Goal: Share content: Share content

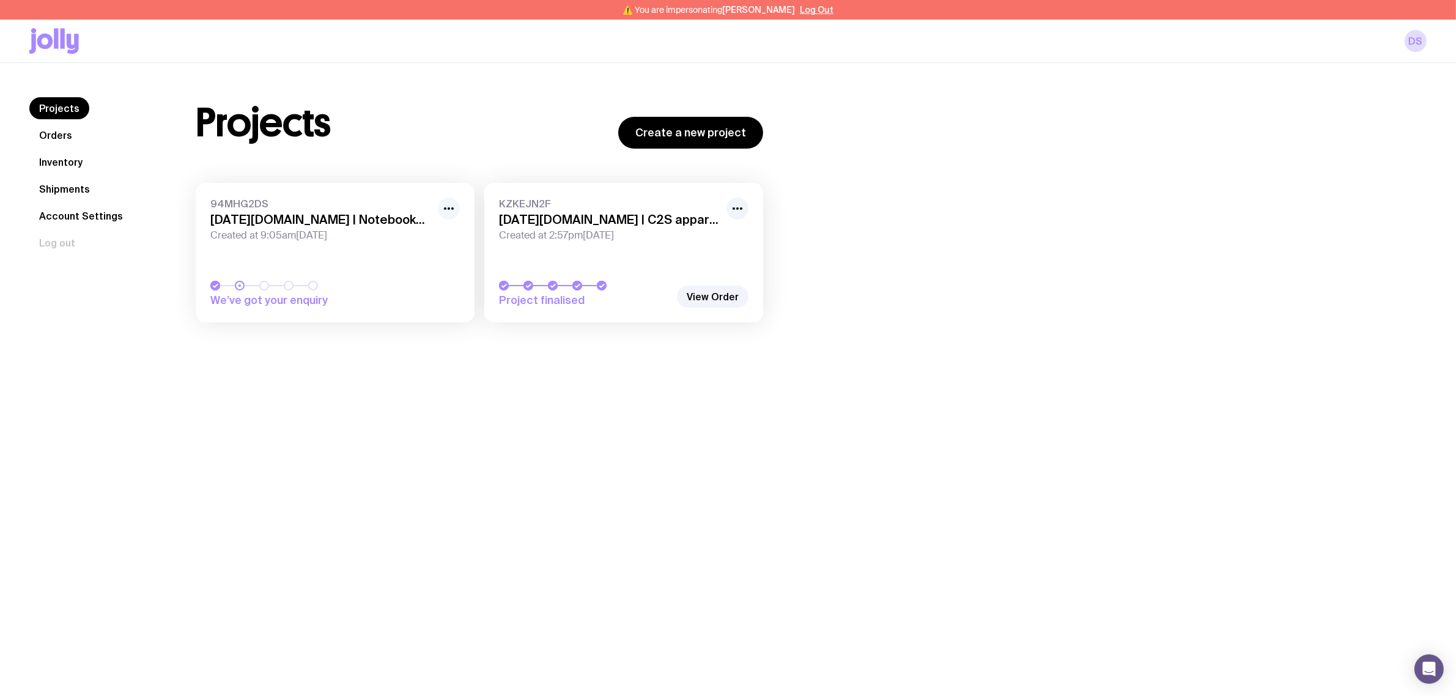
click at [440, 207] on button "button" at bounding box center [449, 209] width 22 height 22
click at [429, 248] on button "Rename" at bounding box center [420, 254] width 59 height 12
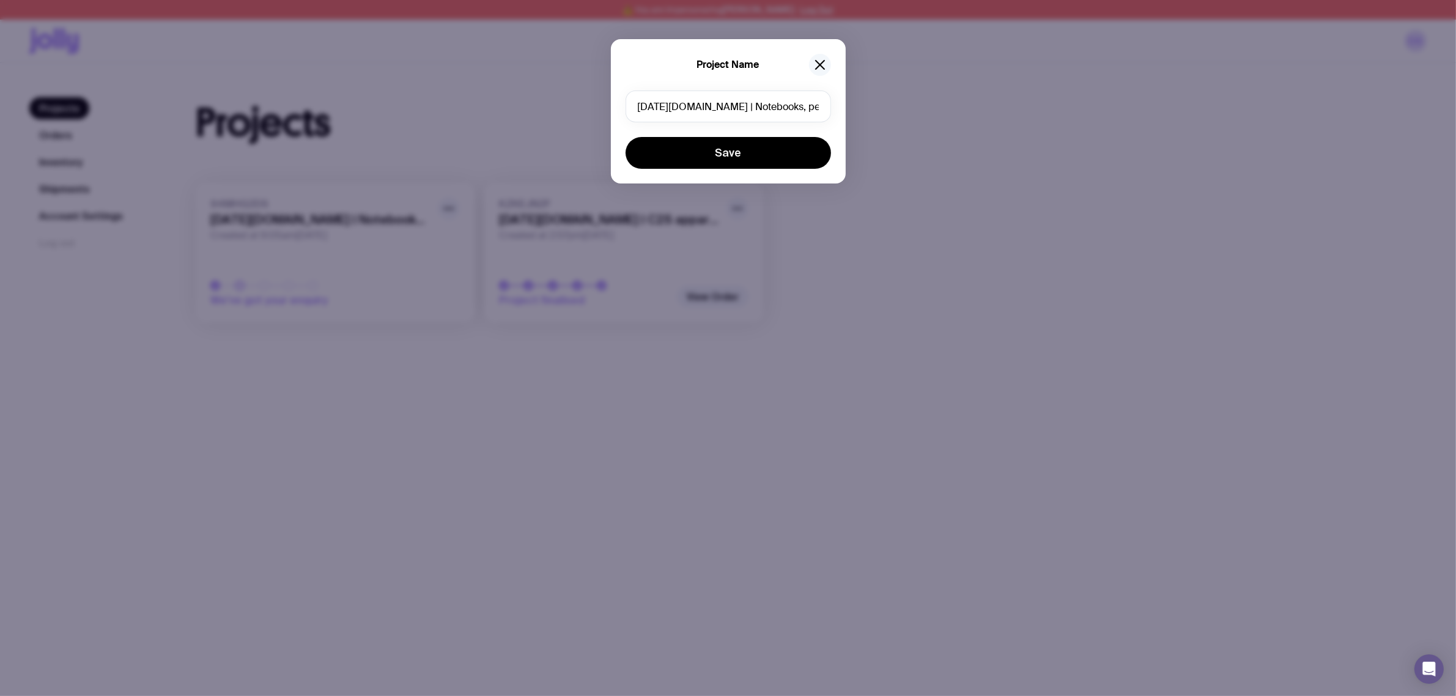
click at [817, 60] on icon "button" at bounding box center [820, 64] width 15 height 15
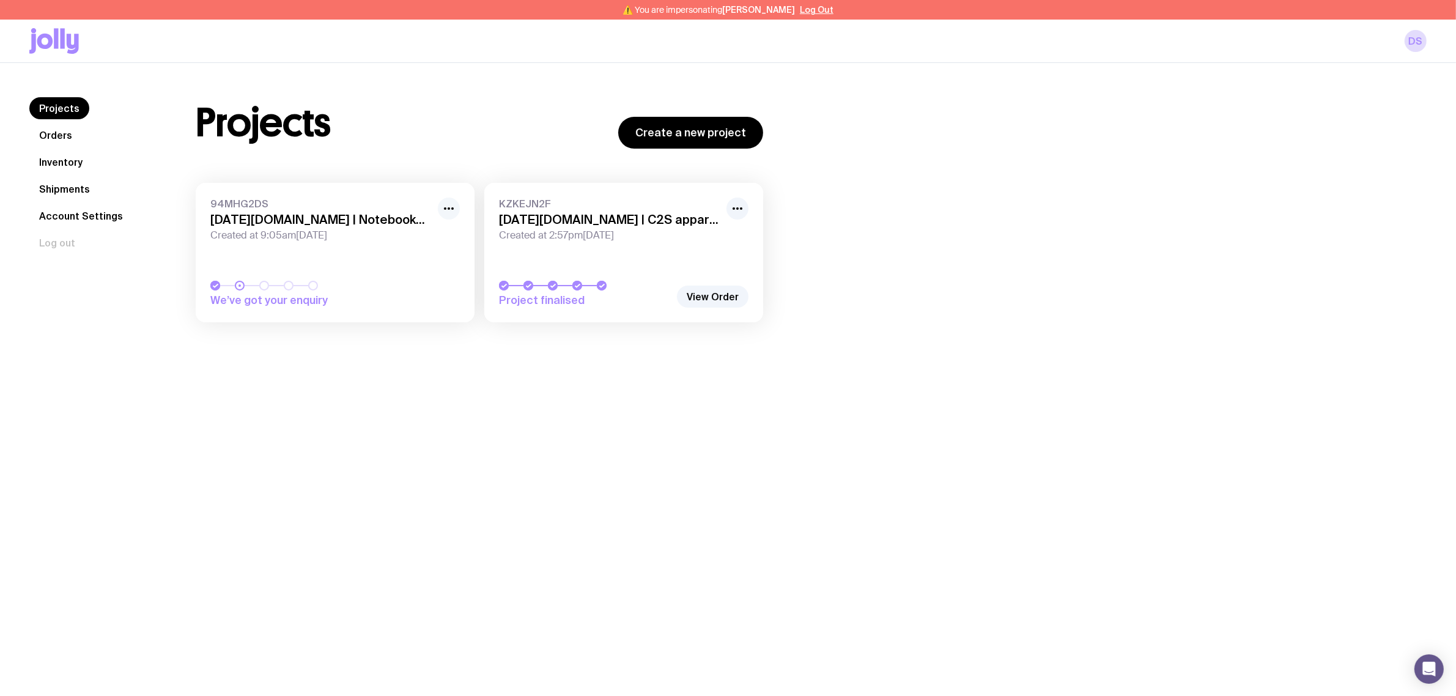
click at [459, 208] on button "button" at bounding box center [449, 209] width 22 height 22
click at [437, 248] on button "Rename" at bounding box center [420, 254] width 59 height 12
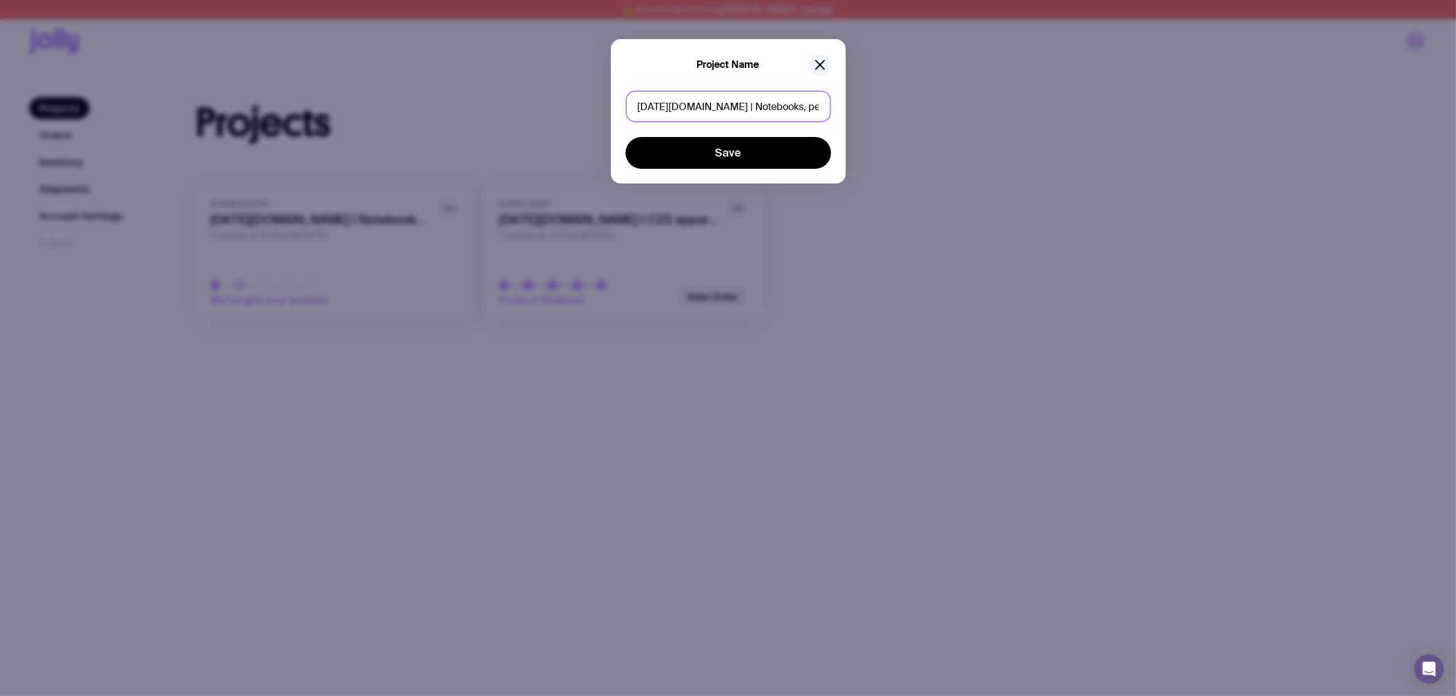
click at [807, 102] on input "monday.com | Notebooks, pens, speakers" at bounding box center [729, 107] width 206 height 32
drag, startPoint x: 702, startPoint y: 105, endPoint x: 846, endPoint y: 107, distance: 143.8
click at [846, 107] on div "Project Name monday.com | Notebooks, pens, speakers Save" at bounding box center [728, 348] width 1456 height 696
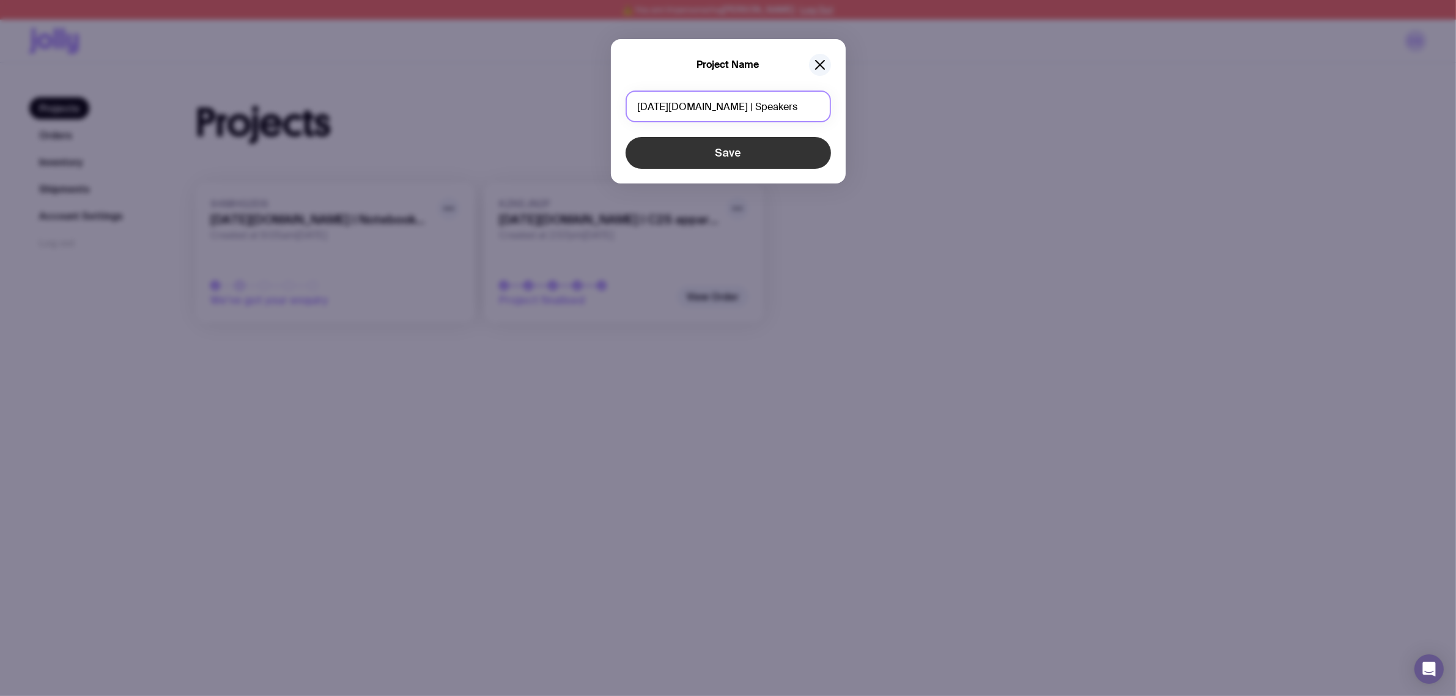
type input "monday.com | Speakers"
click at [719, 161] on button "Save" at bounding box center [729, 153] width 206 height 32
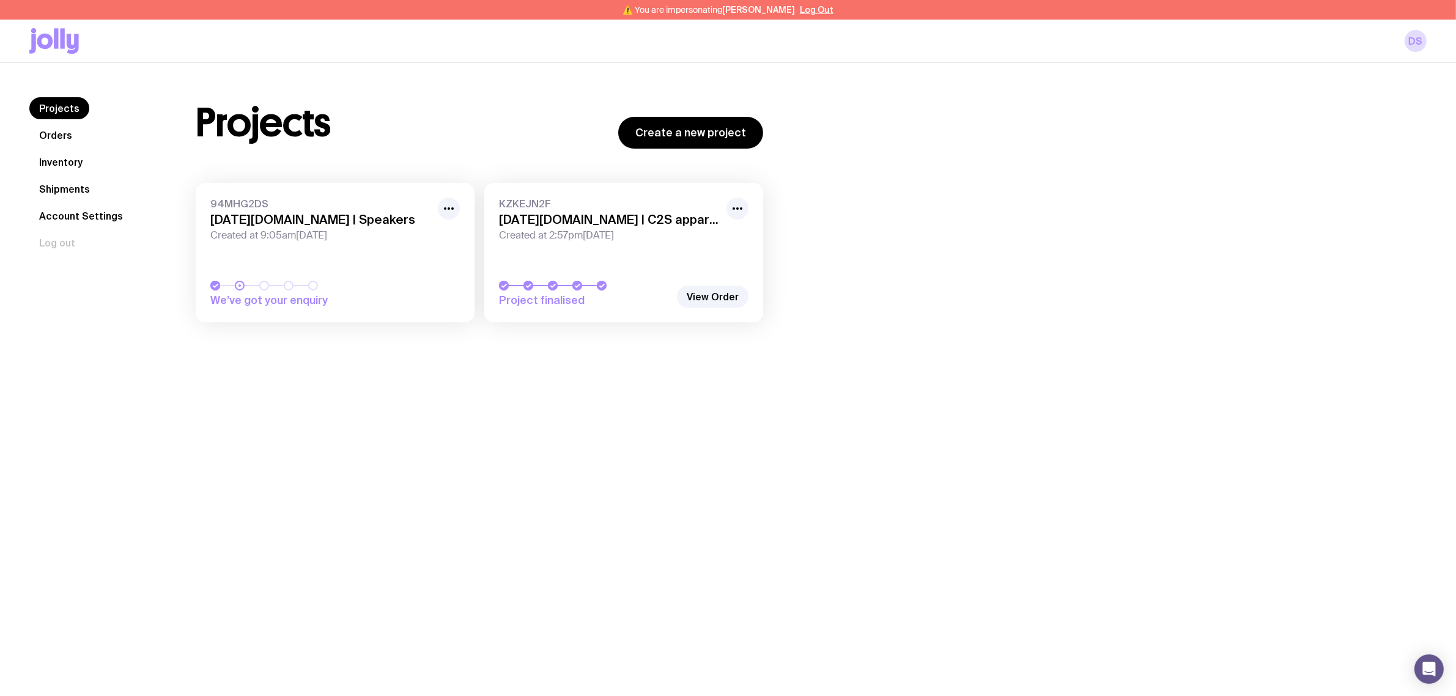
click at [411, 387] on div "Projects Orders Inventory Shipments Account Settings Log out Projects Orders In…" at bounding box center [728, 411] width 1456 height 696
click at [450, 205] on icon "button" at bounding box center [449, 208] width 15 height 15
click at [380, 435] on div "Projects Orders Inventory Shipments Account Settings Log out Projects Orders In…" at bounding box center [728, 411] width 1456 height 696
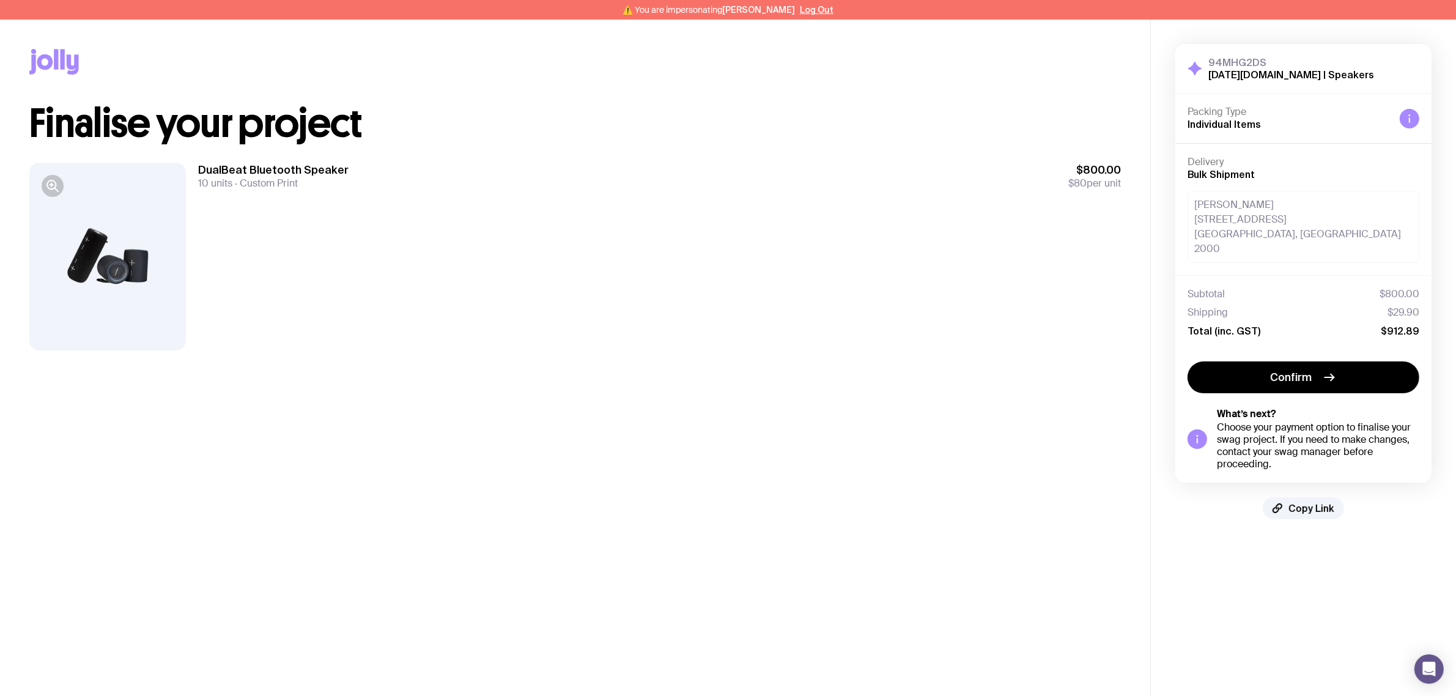
click at [647, 280] on div "DualBeat Bluetooth Speaker 10 units Custom Print $800.00 $80 per unit" at bounding box center [659, 257] width 923 height 188
click at [407, 280] on div "DualBeat Bluetooth Speaker 10 units Custom Print $800.00 $80 per unit" at bounding box center [659, 257] width 923 height 188
click at [45, 179] on icon "button" at bounding box center [52, 186] width 15 height 15
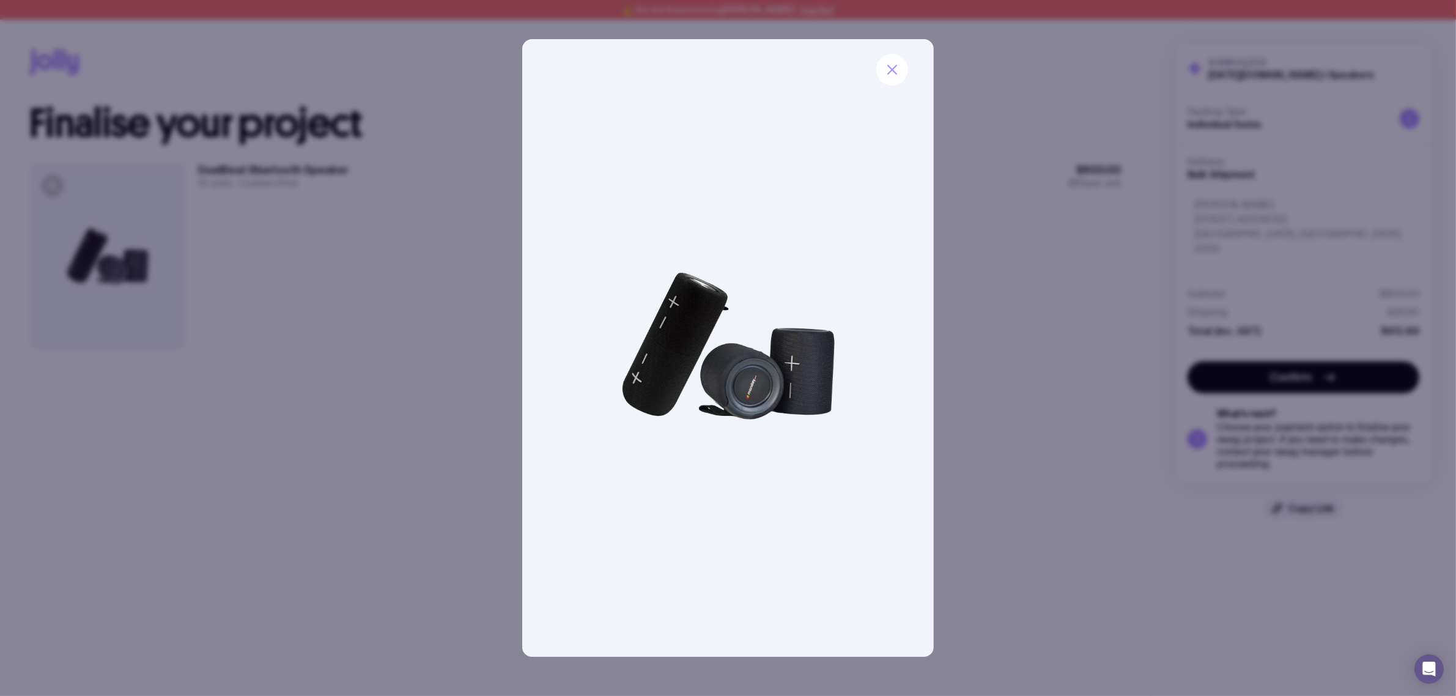
click at [267, 272] on div at bounding box center [728, 348] width 1456 height 696
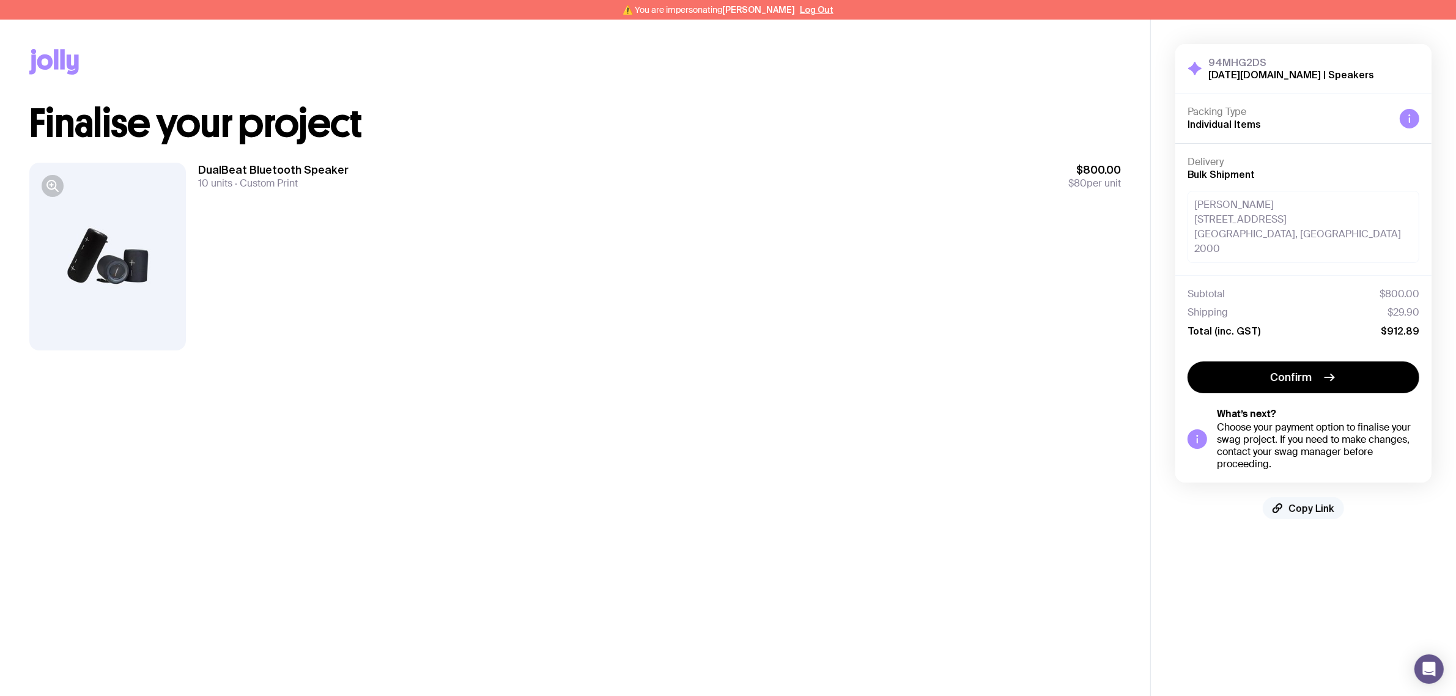
click at [1299, 502] on span "Copy Link" at bounding box center [1312, 508] width 46 height 12
click at [809, 10] on button "Log Out" at bounding box center [817, 10] width 34 height 10
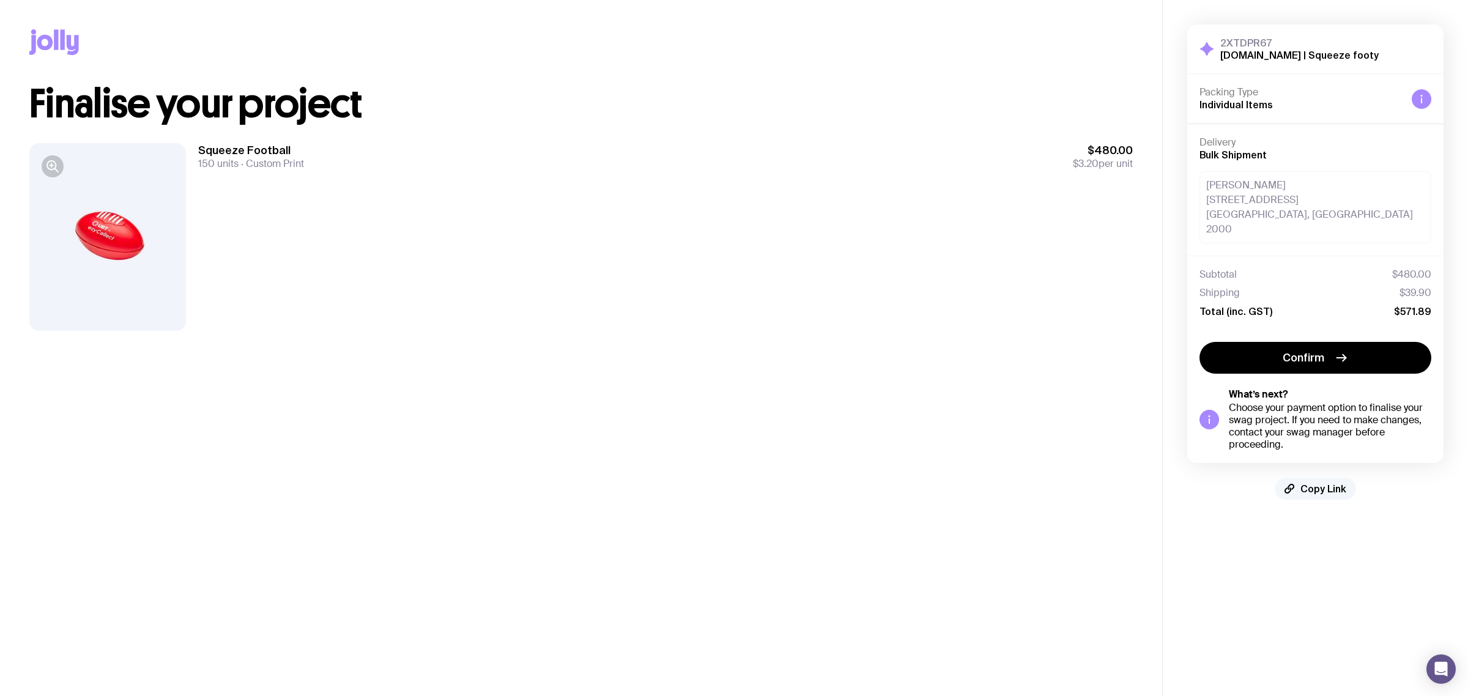
click at [1316, 483] on span "Copy Link" at bounding box center [1323, 489] width 46 height 12
click at [596, 273] on div "Squeeze Football 150 units Custom Print $480.00 $3.20 per unit" at bounding box center [665, 237] width 935 height 188
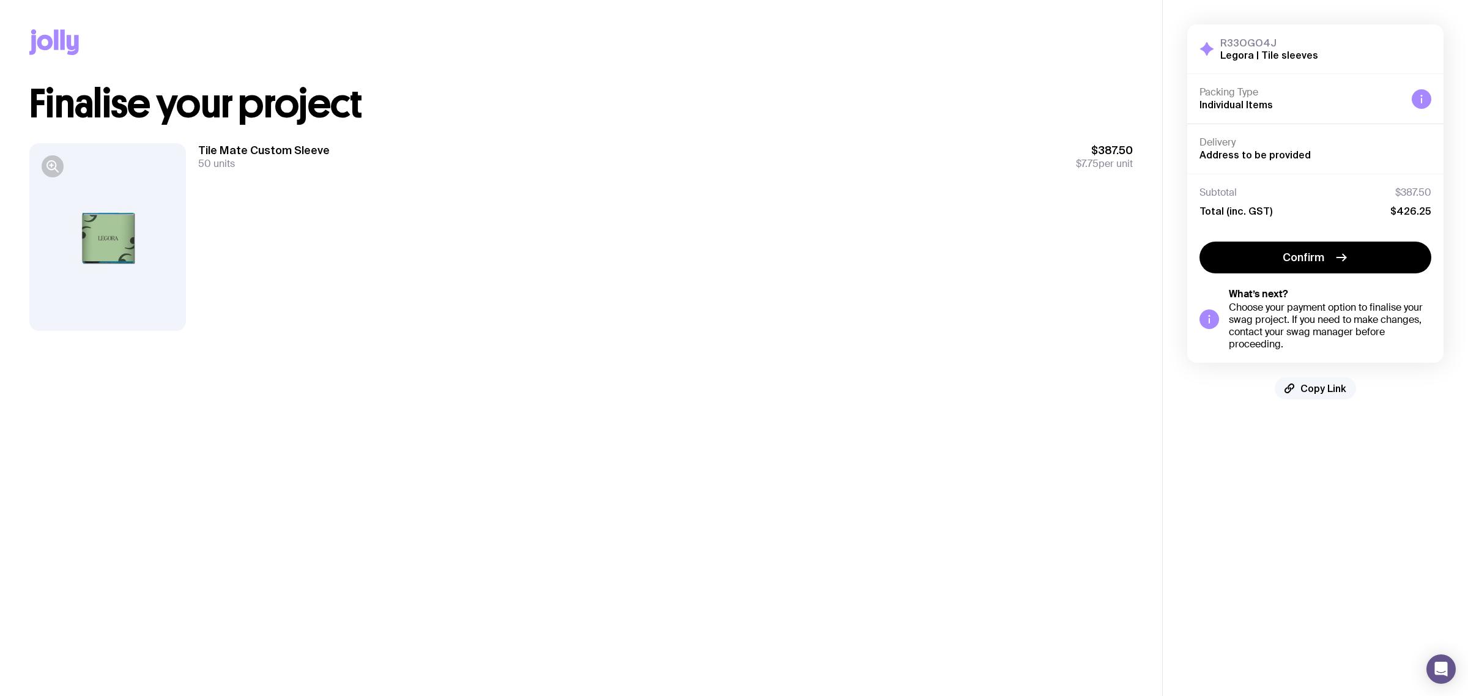
click at [1316, 386] on span "Copy Link" at bounding box center [1323, 388] width 46 height 12
click at [1327, 385] on span "Copy Link" at bounding box center [1323, 388] width 46 height 12
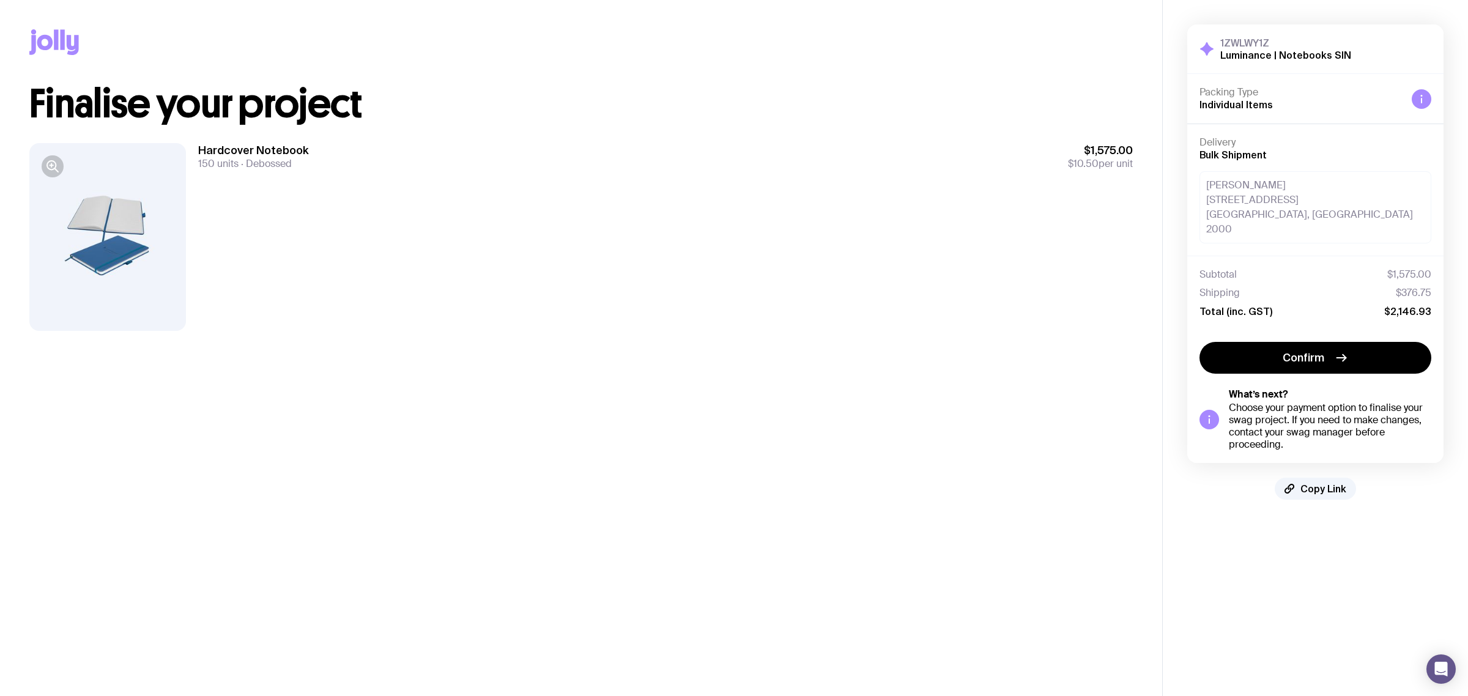
click at [624, 256] on div "Hardcover Notebook 150 units Debossed $1,575.00 $10.50 per unit" at bounding box center [665, 237] width 935 height 188
click at [1325, 483] on span "Copy Link" at bounding box center [1323, 489] width 46 height 12
click at [439, 200] on div "Hardcover Notebook 150 units Debossed $1,575.00 $10.50 per unit" at bounding box center [665, 237] width 935 height 188
click at [434, 240] on div "Hardcover Notebook 150 units Debossed $1,575.00 $10.50 per unit" at bounding box center [665, 237] width 935 height 188
click at [422, 245] on div "Hardcover Notebook 150 units Debossed $1,575.00 $10.50 per unit" at bounding box center [665, 237] width 935 height 188
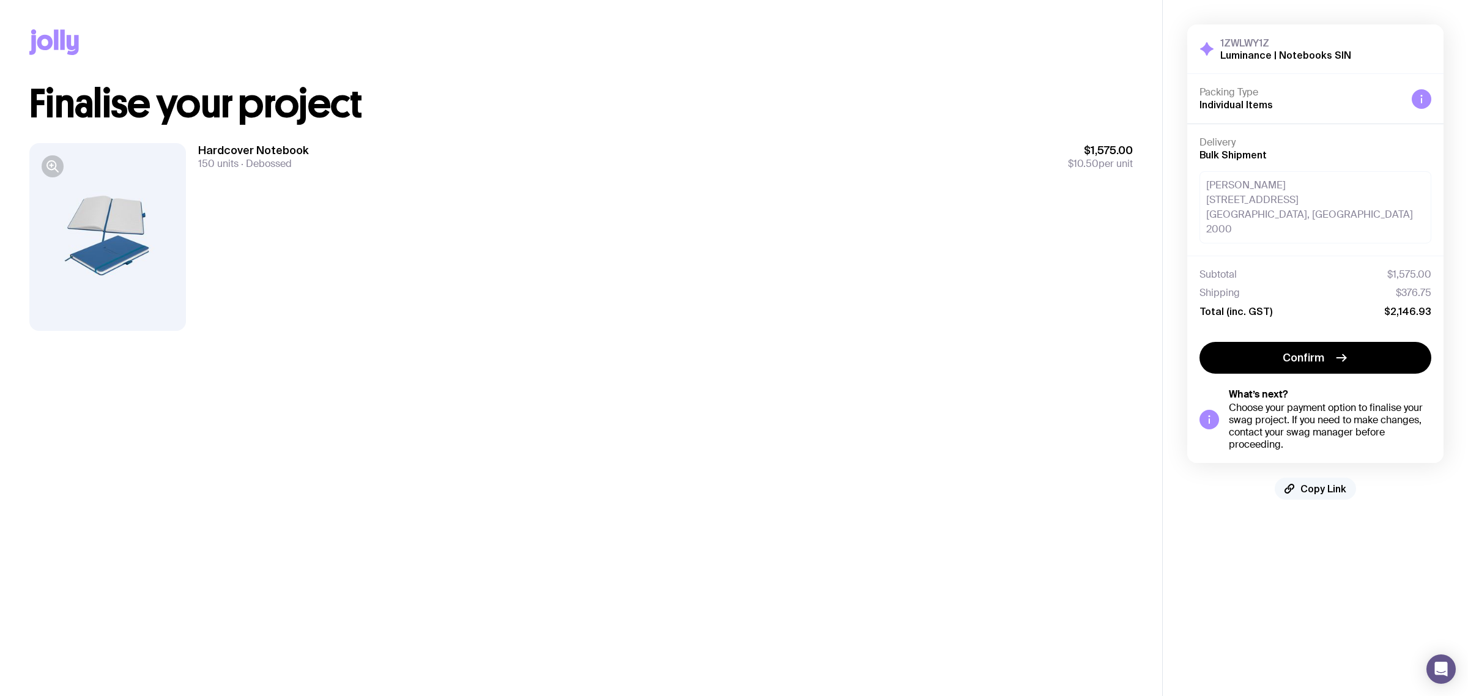
click at [1323, 483] on span "Copy Link" at bounding box center [1323, 489] width 46 height 12
click at [806, 314] on div "Hardcover Notebook 150 units Debossed $1,575.00 $10.50 per unit" at bounding box center [665, 237] width 935 height 188
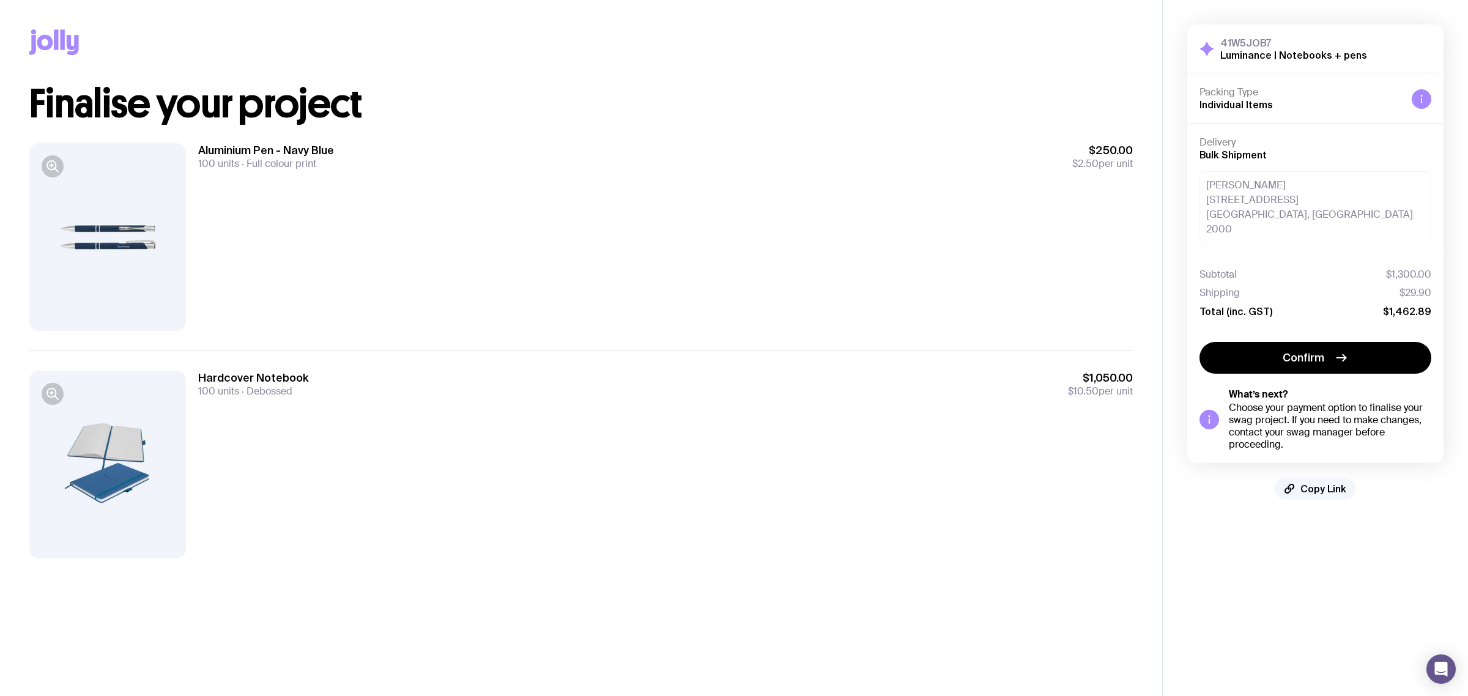
click at [1325, 483] on button "Copy Link" at bounding box center [1315, 489] width 81 height 22
click at [689, 51] on div "Copy Link" at bounding box center [580, 42] width 1103 height 84
